Goal: Task Accomplishment & Management: Manage account settings

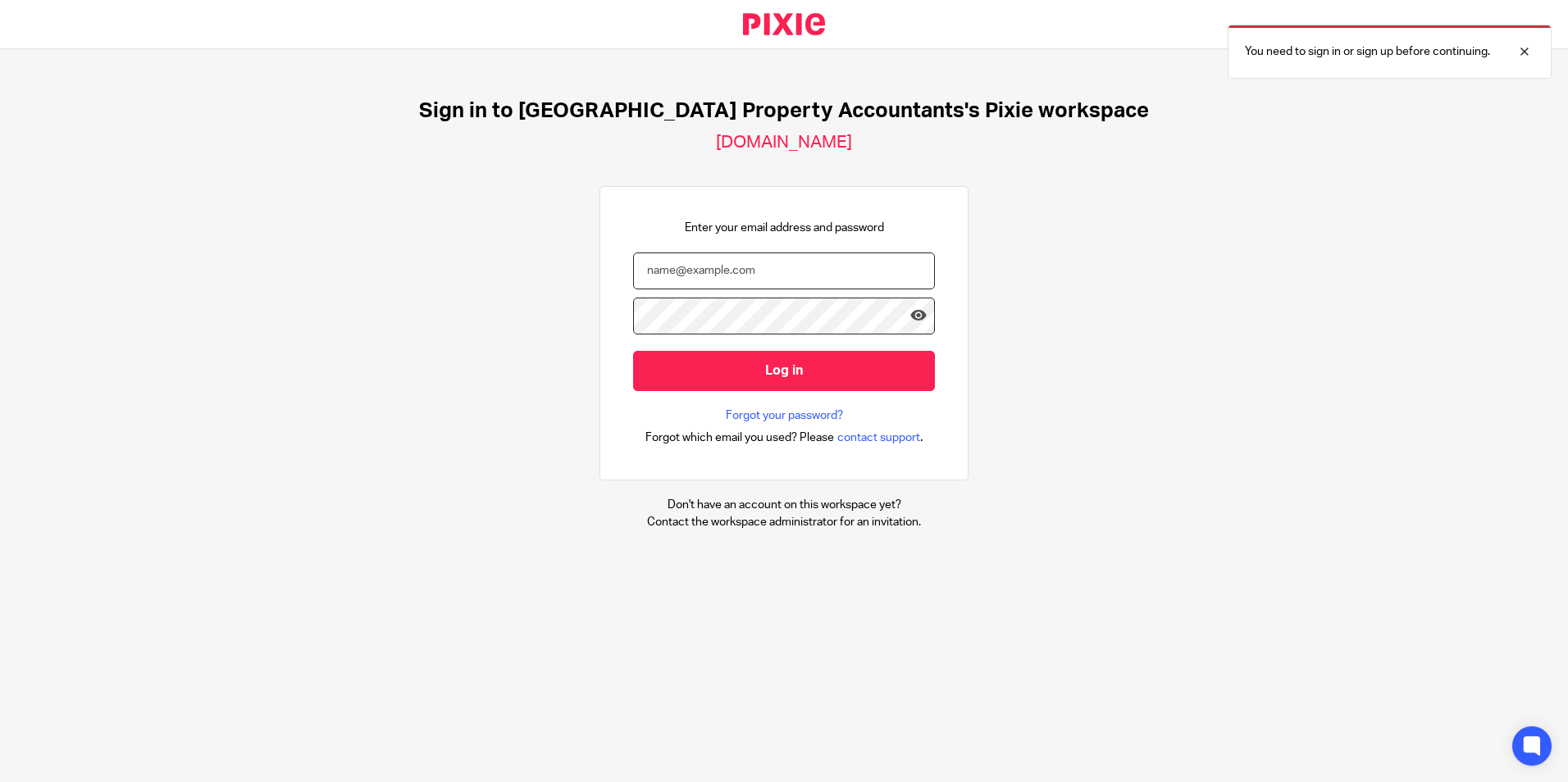
click at [745, 273] on input "email" at bounding box center [783, 271] width 301 height 37
type input "sanjay@ukpa.co.uk"
click at [1257, 223] on div "Sign in to UK Property Accountants's Pixie workspace ukpa.usepixie.net Enter yo…" at bounding box center [784, 315] width 1568 height 530
click at [1534, 48] on div at bounding box center [1512, 51] width 44 height 19
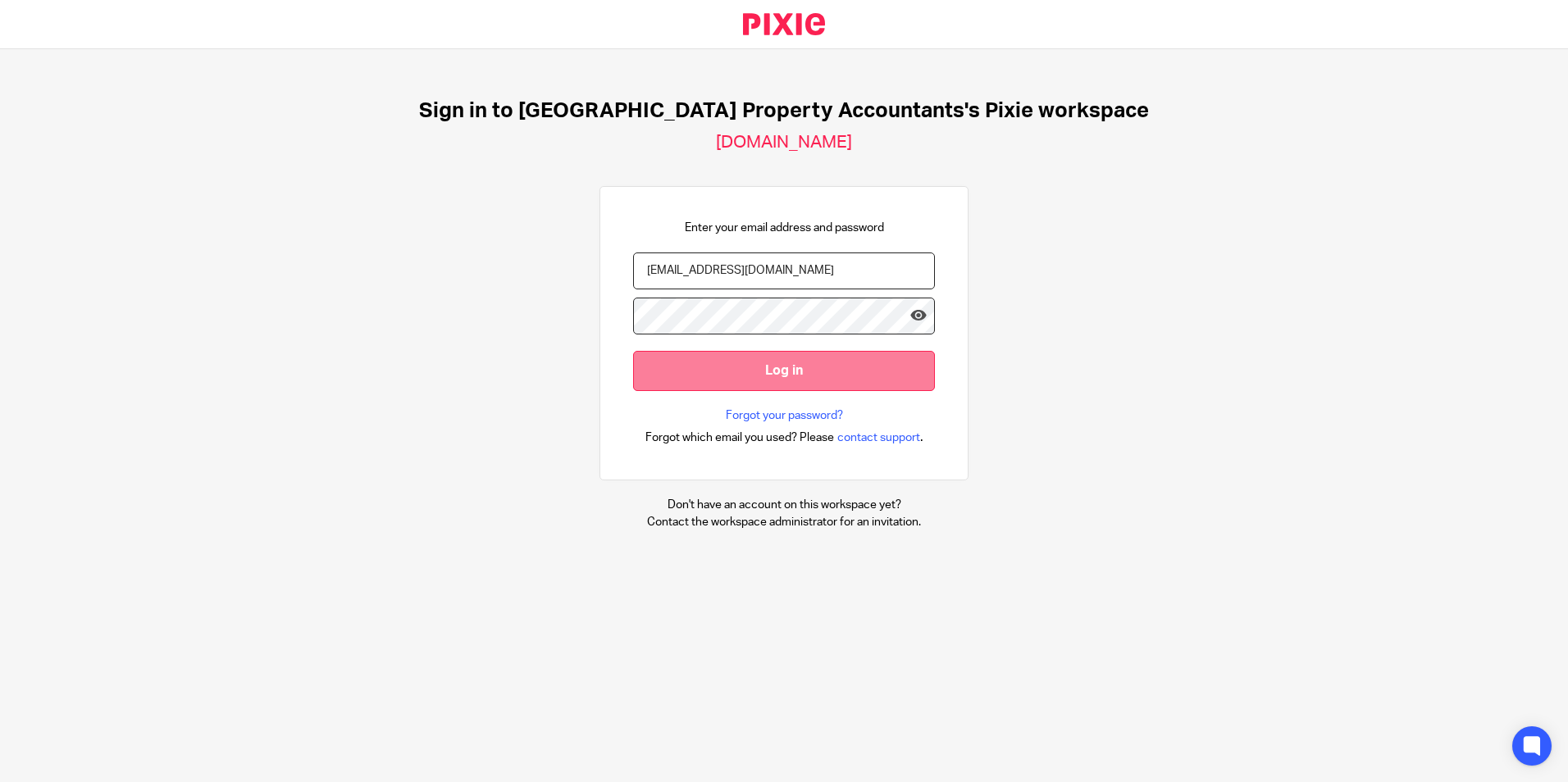
click at [750, 368] on input "Log in" at bounding box center [783, 371] width 301 height 40
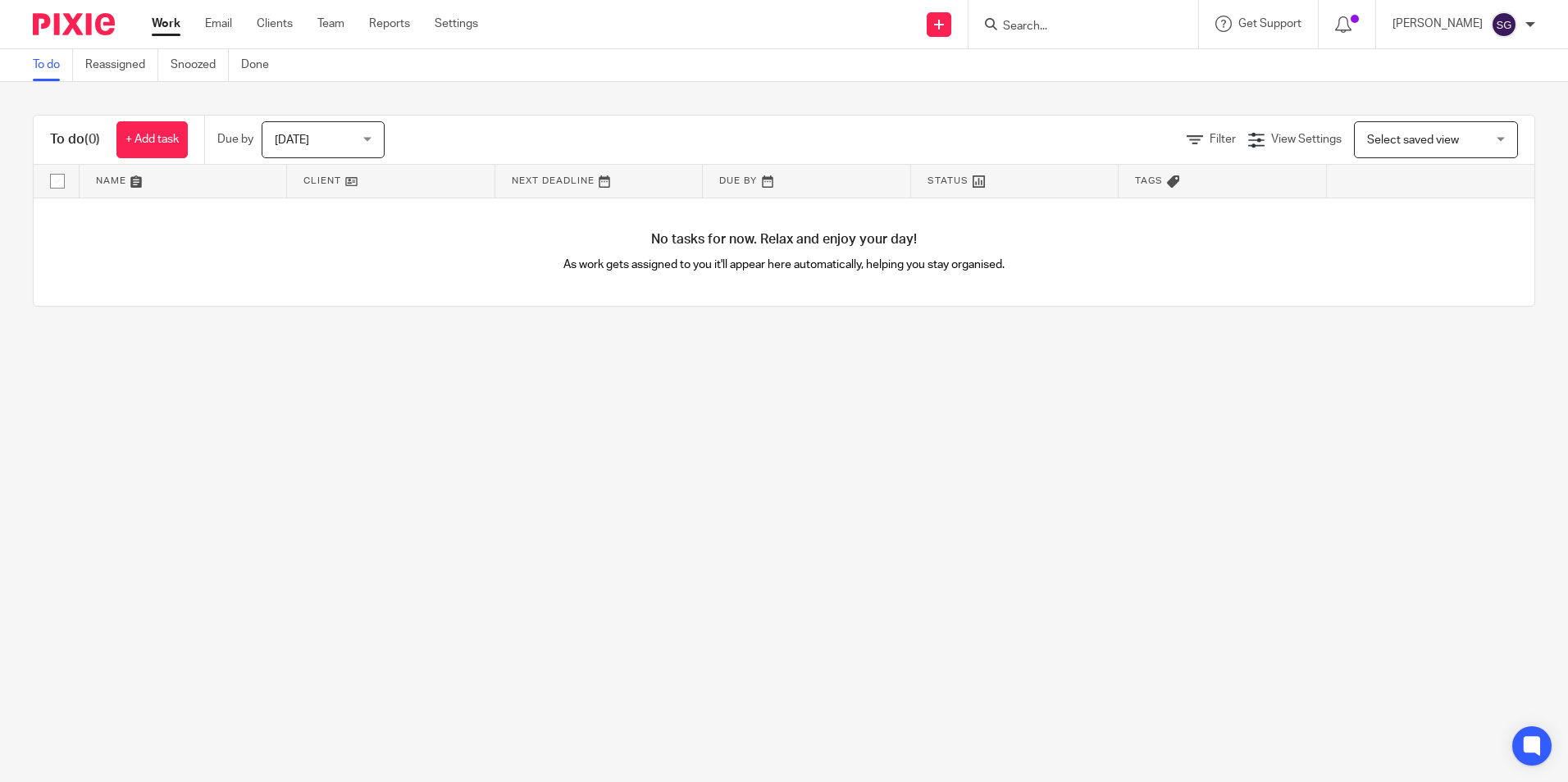
click at [259, 14] on div "Work Email Clients Team Reports Settings Work Email Clients Team Reports Settin…" at bounding box center [319, 24] width 368 height 49
click at [266, 18] on link "Clients" at bounding box center [274, 24] width 36 height 17
click at [269, 27] on link "Clients" at bounding box center [274, 24] width 36 height 17
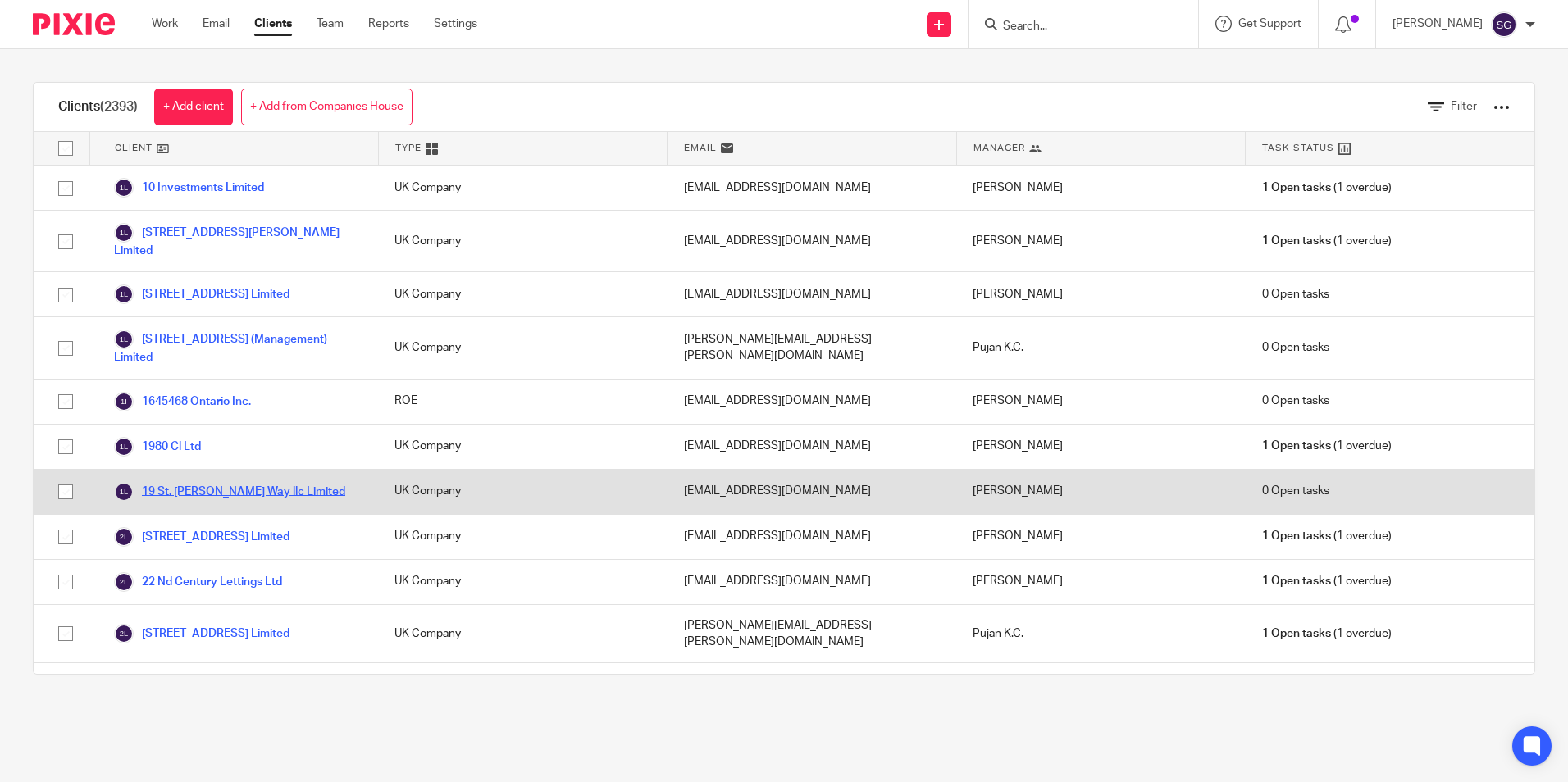
click at [243, 482] on link "19 St. [PERSON_NAME] Way llc Limited" at bounding box center [229, 491] width 231 height 19
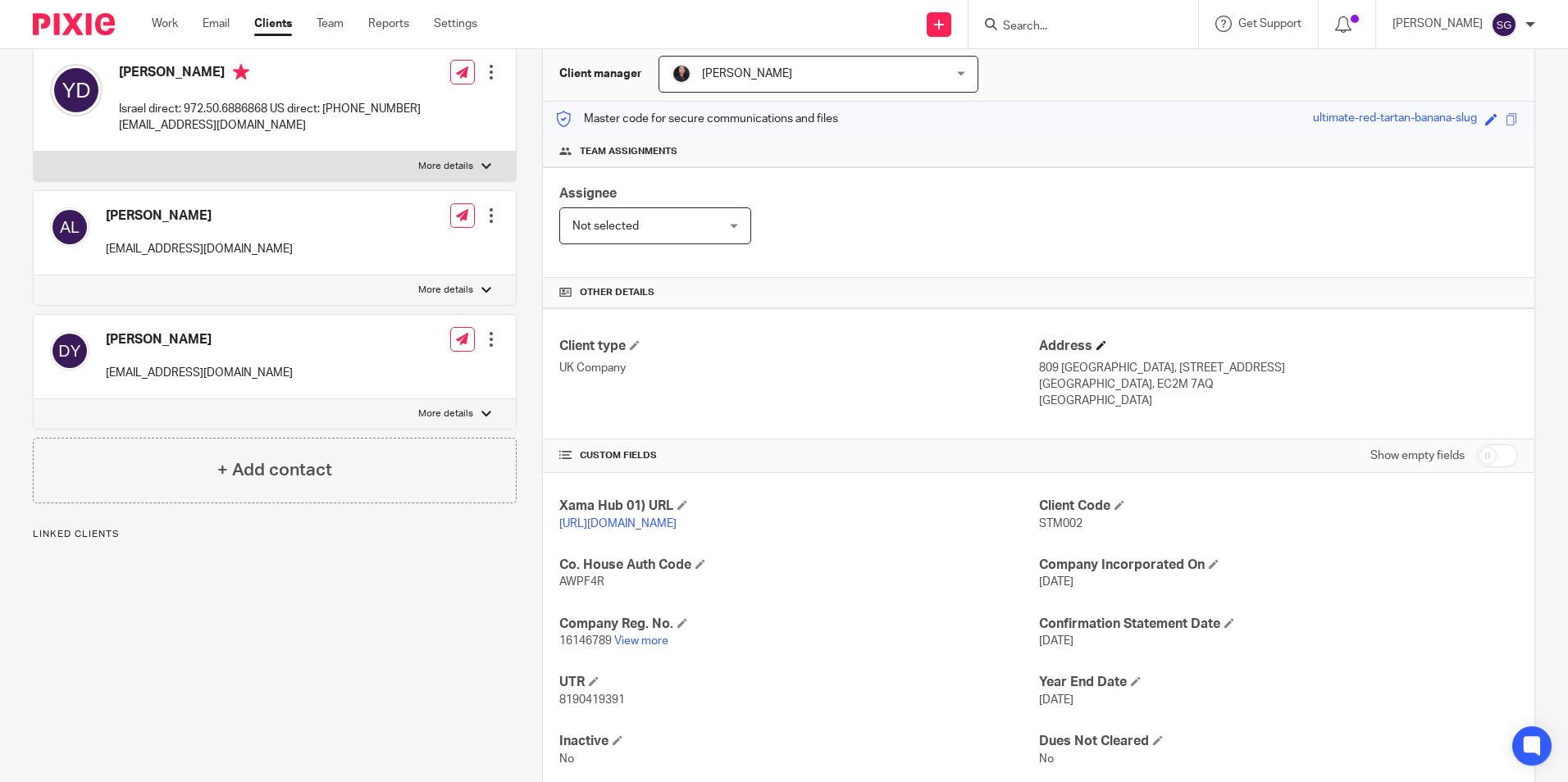
scroll to position [217, 0]
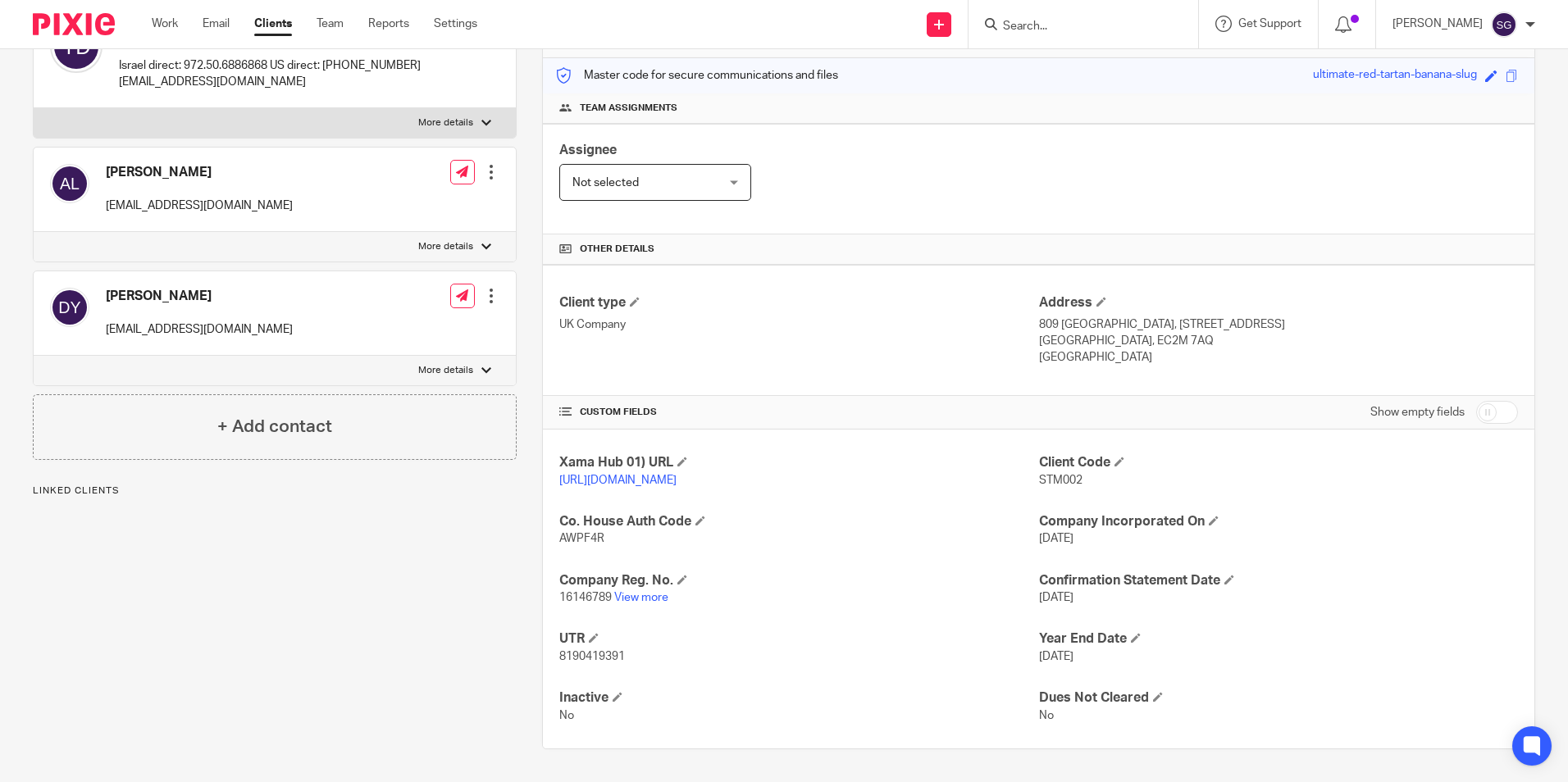
click at [1476, 401] on input "checkbox" at bounding box center [1497, 412] width 42 height 23
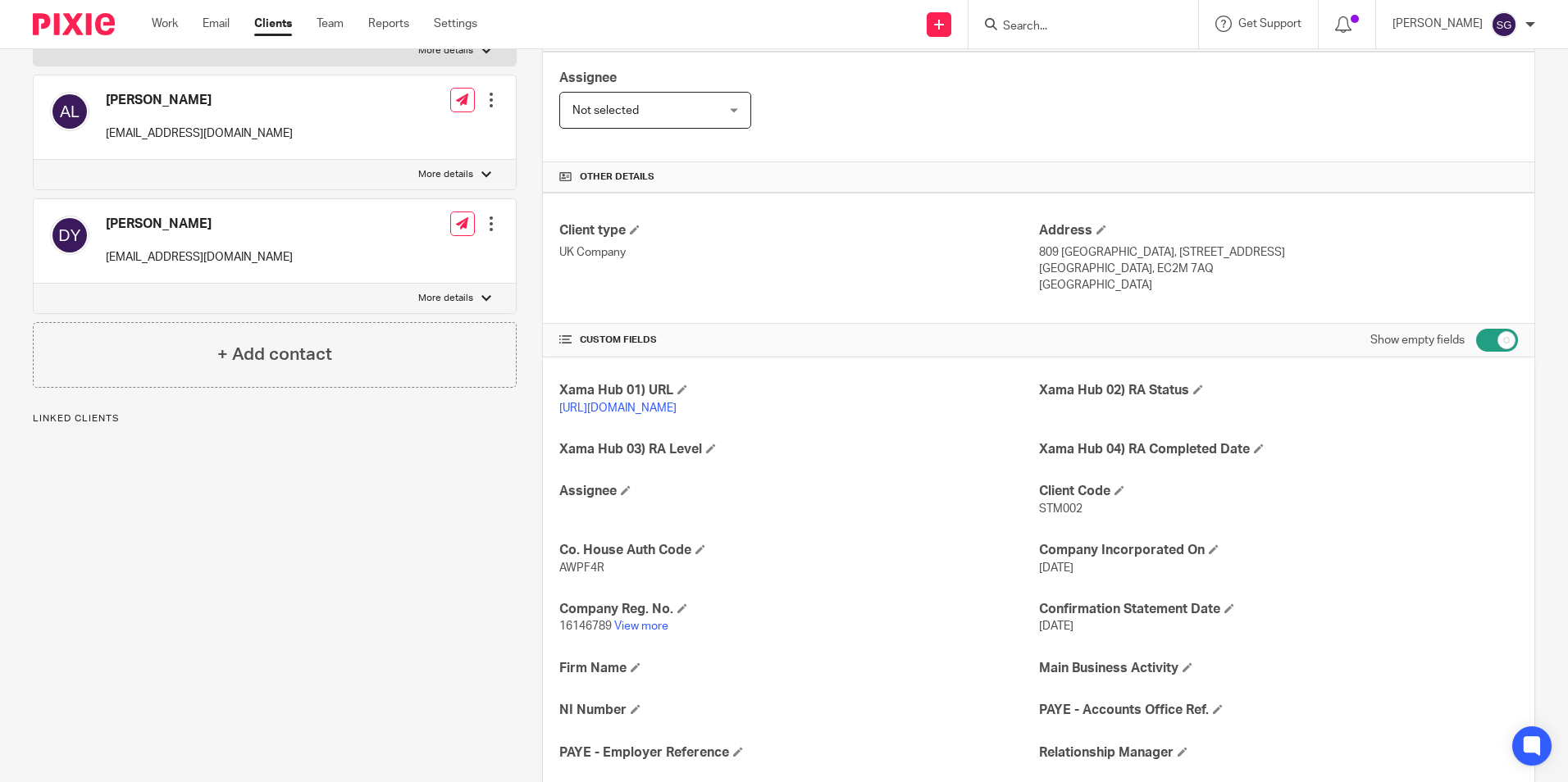
scroll to position [381, 0]
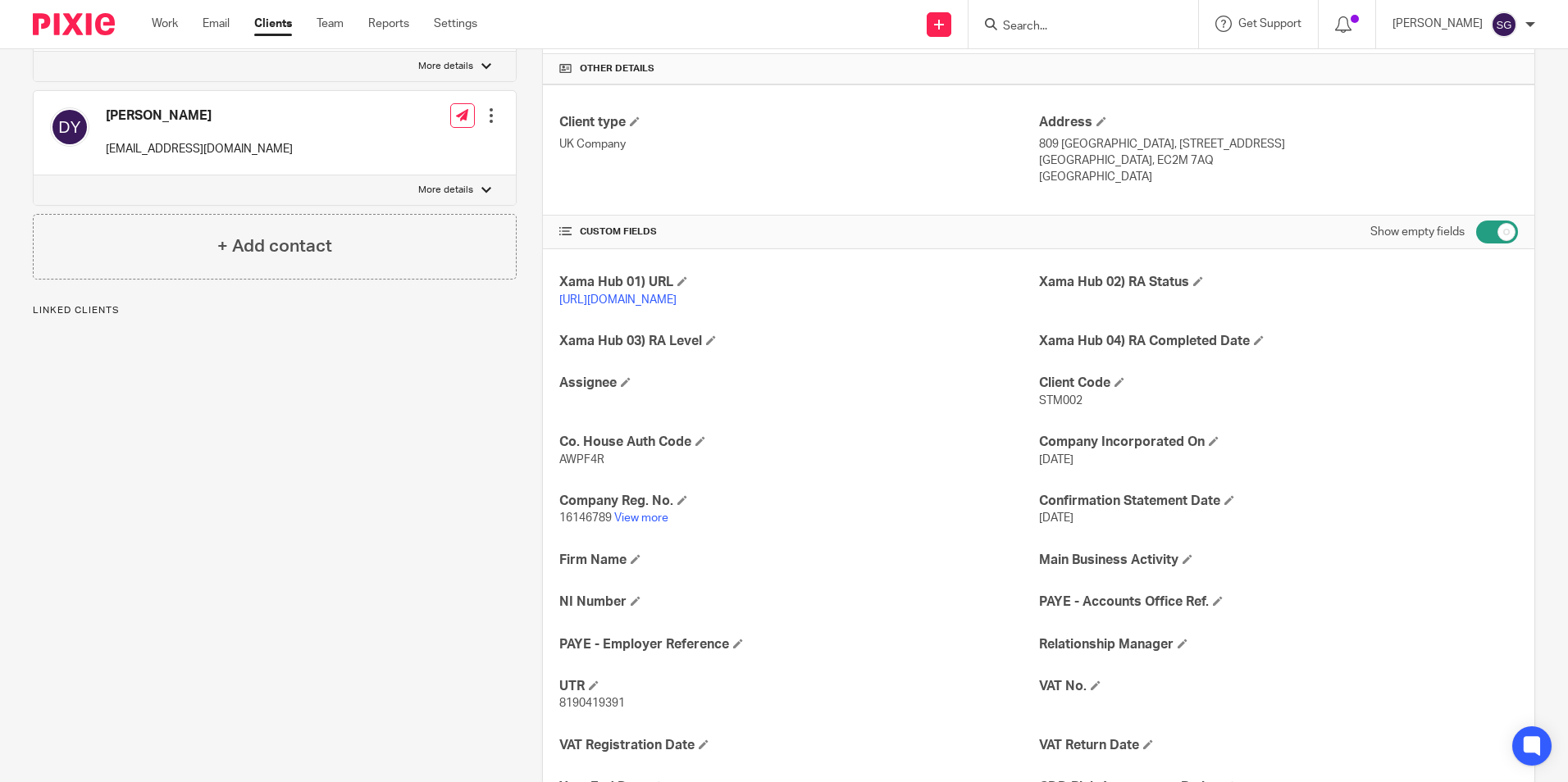
click at [1495, 232] on input "checkbox" at bounding box center [1497, 232] width 42 height 23
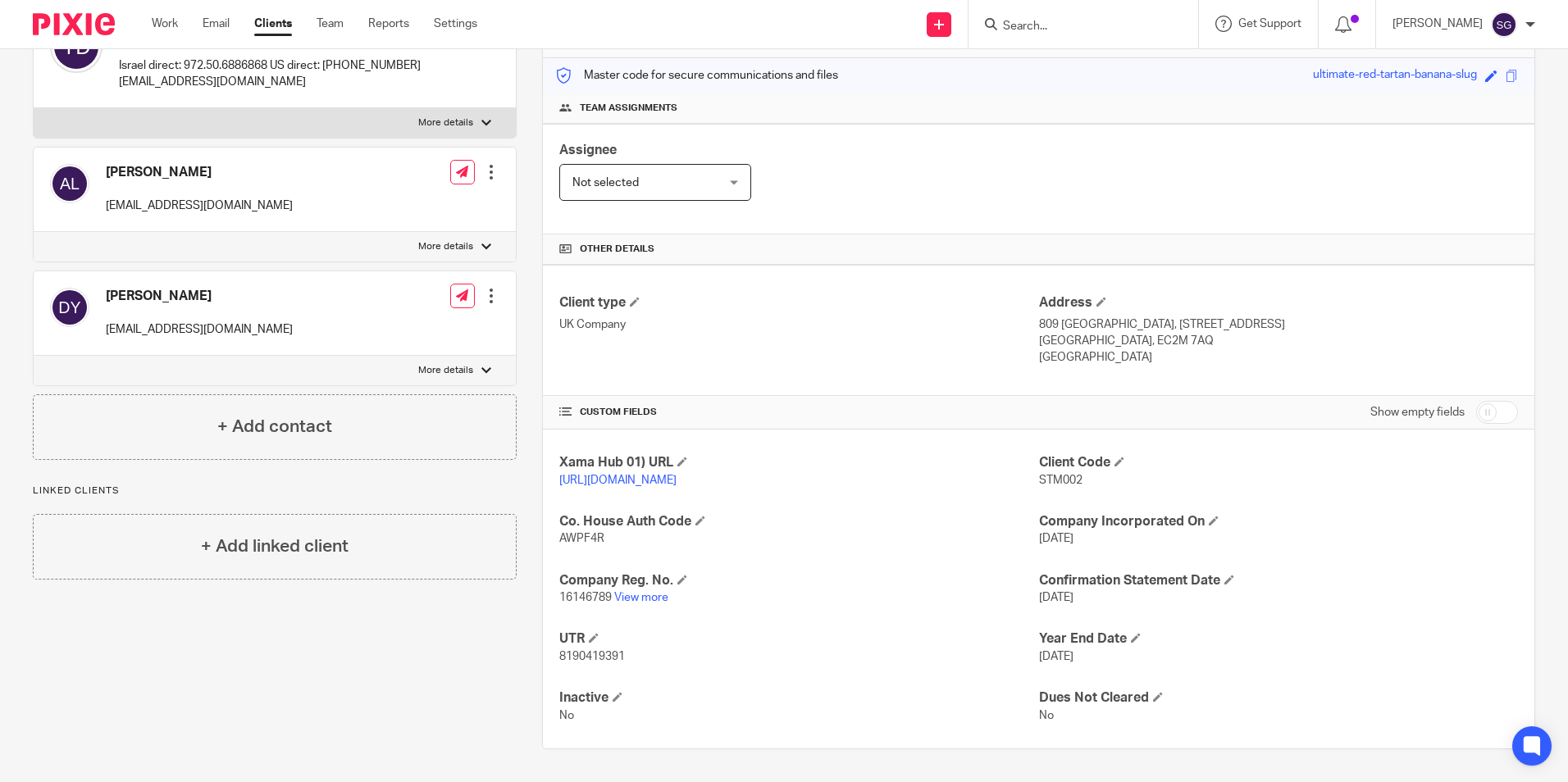
click at [1500, 401] on input "checkbox" at bounding box center [1497, 412] width 42 height 23
checkbox input "true"
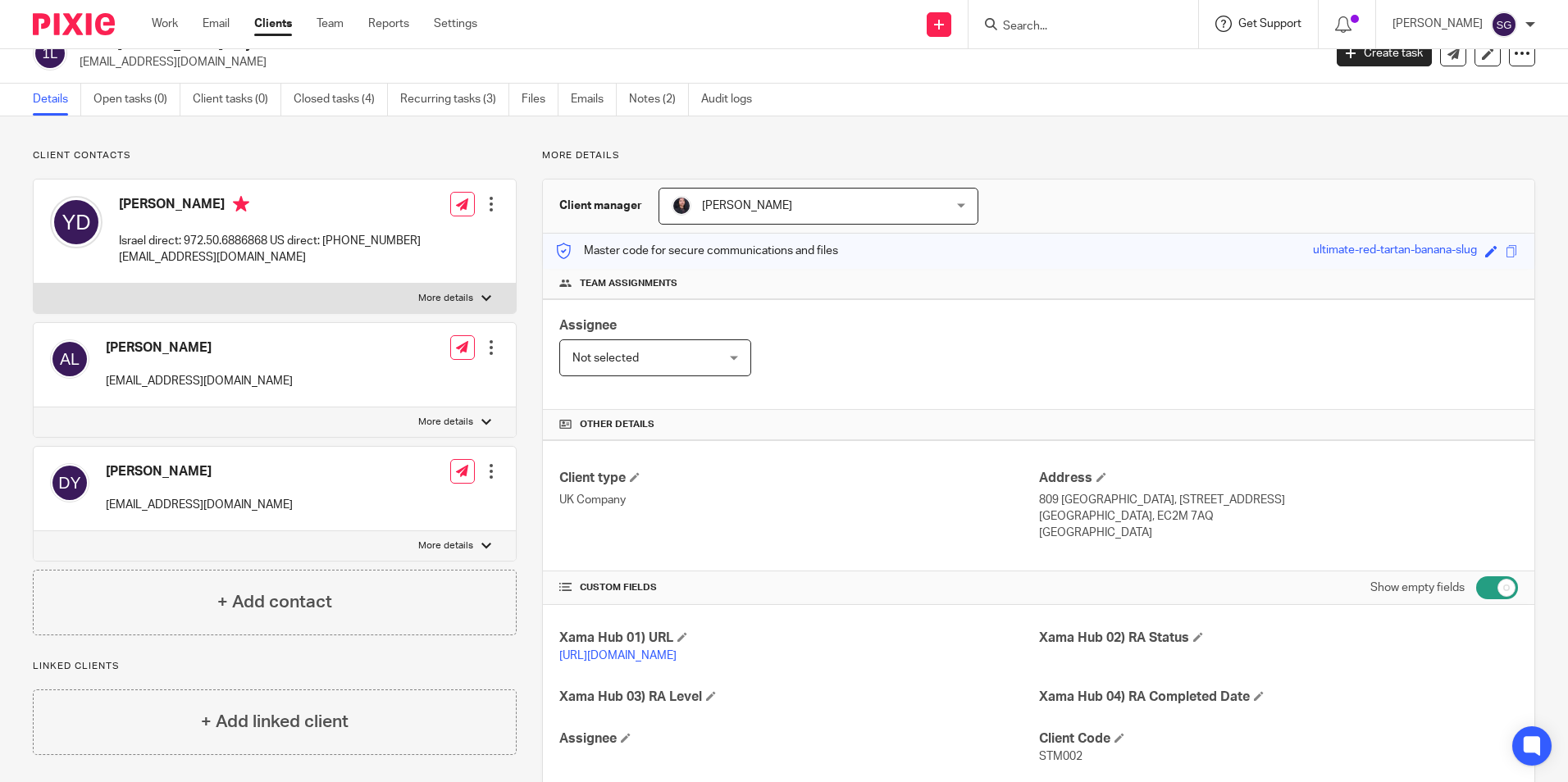
scroll to position [0, 0]
